Goal: Obtain resource: Obtain resource

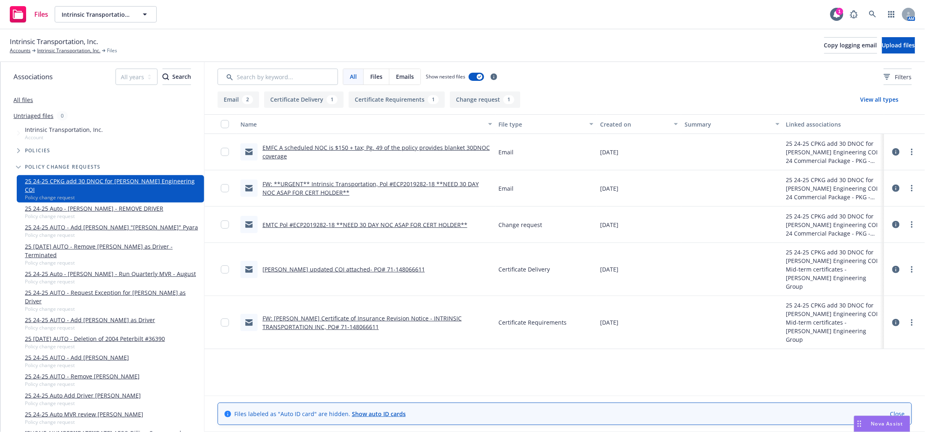
click at [331, 144] on link "EMFC A scheduled NOC is $150 + tax; Pg. 49 of the policy provides blanket 30DNO…" at bounding box center [375, 152] width 227 height 16
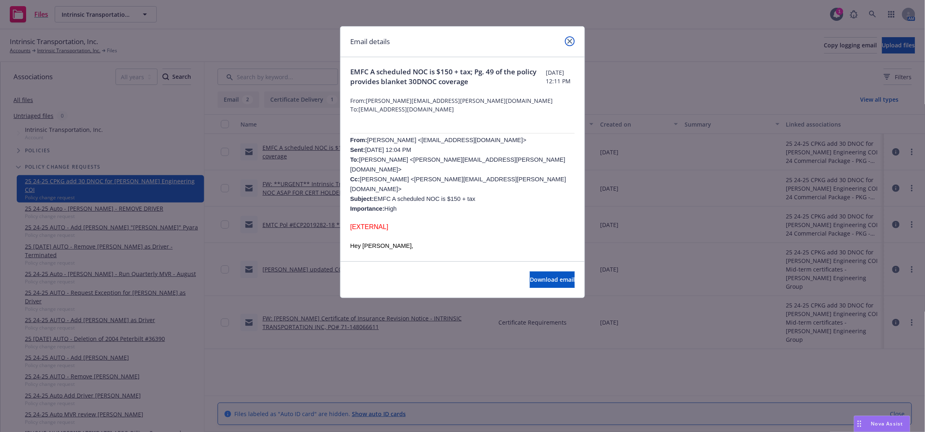
click at [569, 41] on icon "close" at bounding box center [569, 41] width 5 height 5
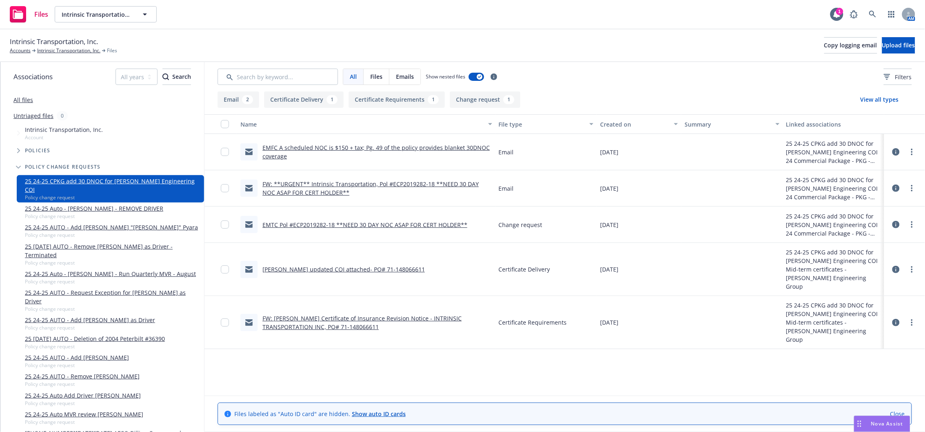
click at [359, 182] on link "FW: **URGENT** Intrinsic Transportation, Pol #ECP2019282-18 **NEED 30 DAY NOC A…" at bounding box center [370, 188] width 216 height 16
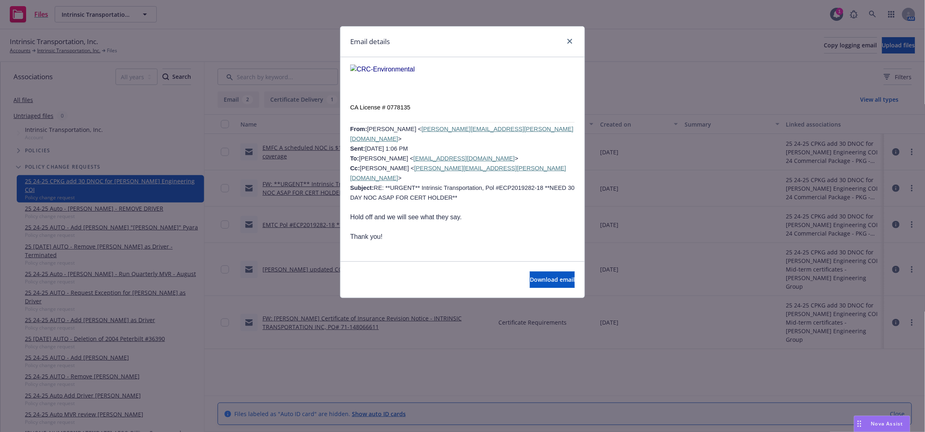
scroll to position [308, 0]
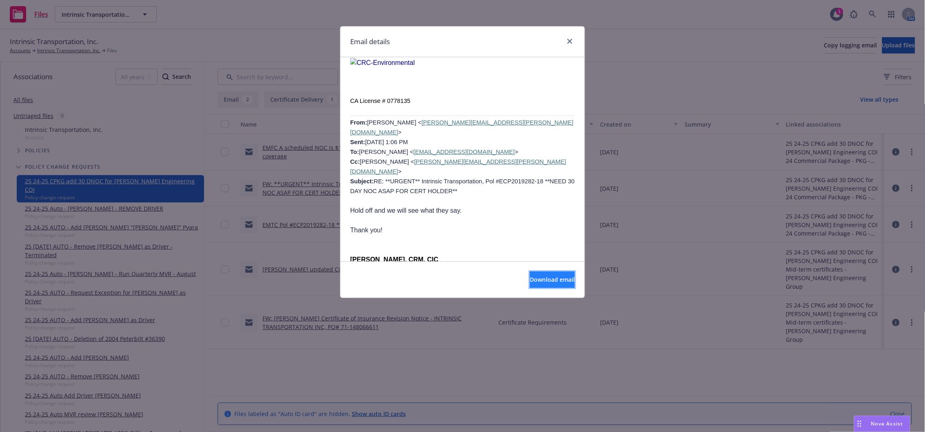
click at [547, 281] on span "Download email" at bounding box center [552, 280] width 45 height 8
click at [574, 40] on link "close" at bounding box center [570, 41] width 10 height 10
